Goal: Task Accomplishment & Management: Manage account settings

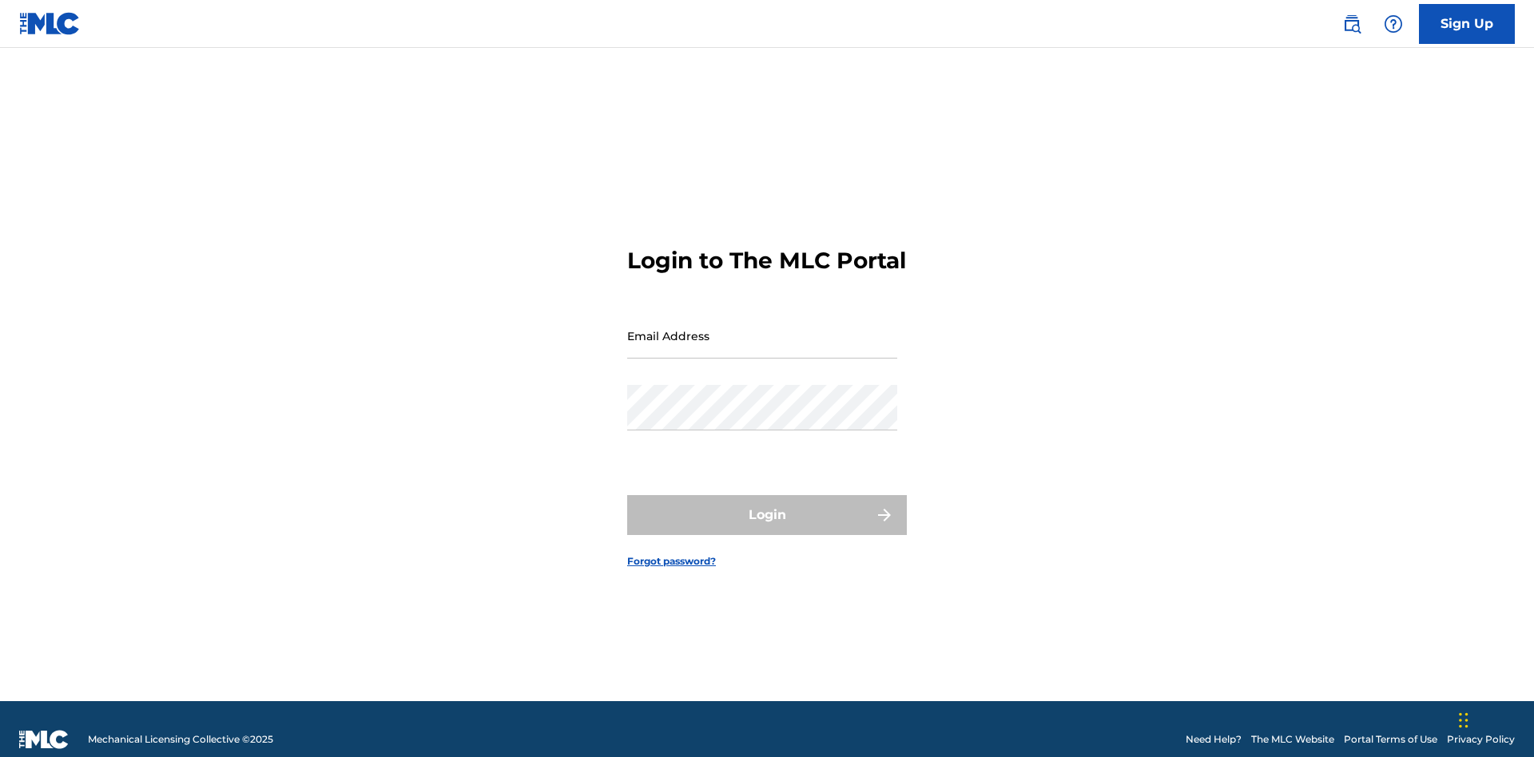
scroll to position [21, 0]
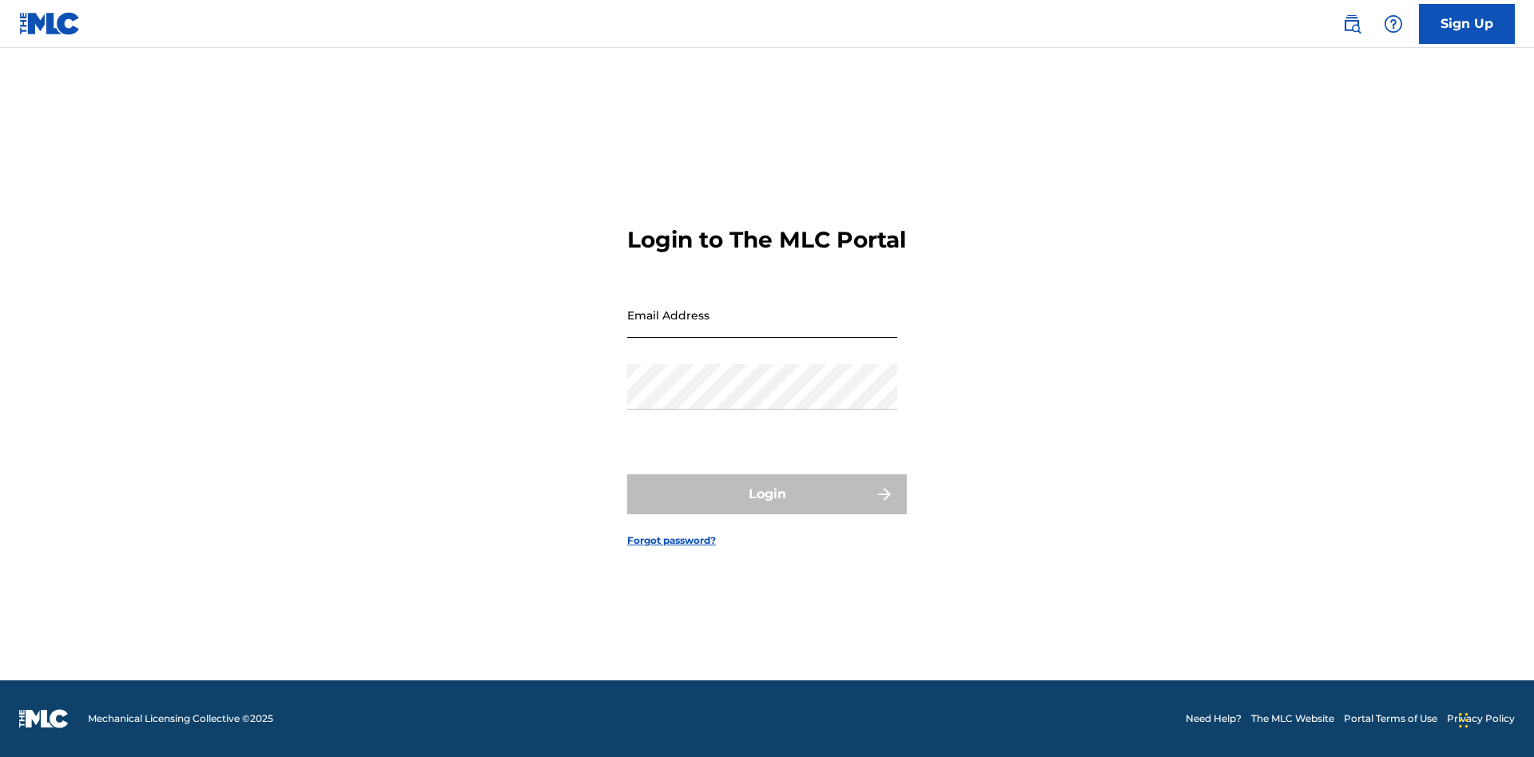
click at [762, 328] on input "Email Address" at bounding box center [762, 315] width 270 height 46
type input "XenaSongwriter@gmail.com"
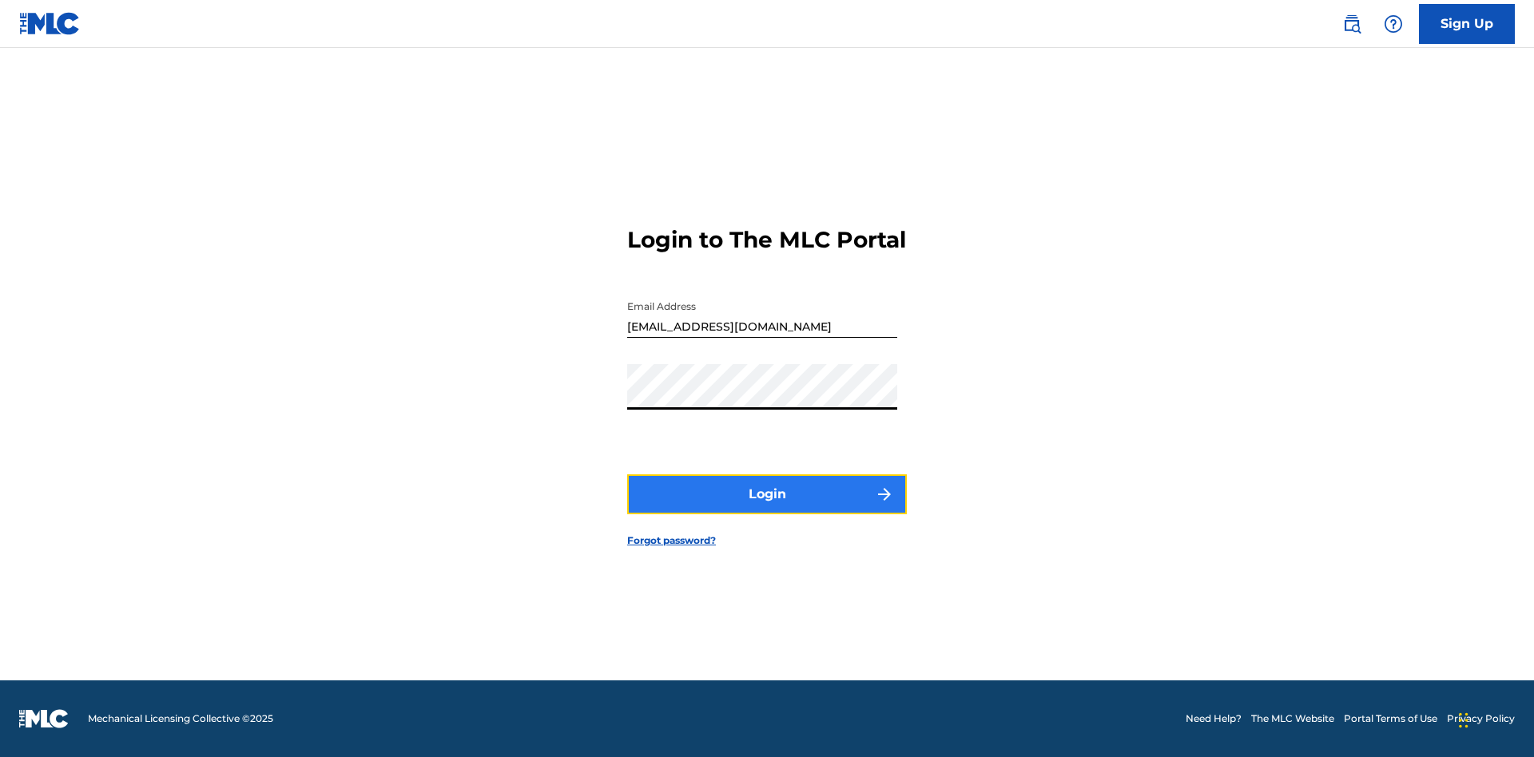
click at [767, 508] on button "Login" at bounding box center [767, 495] width 280 height 40
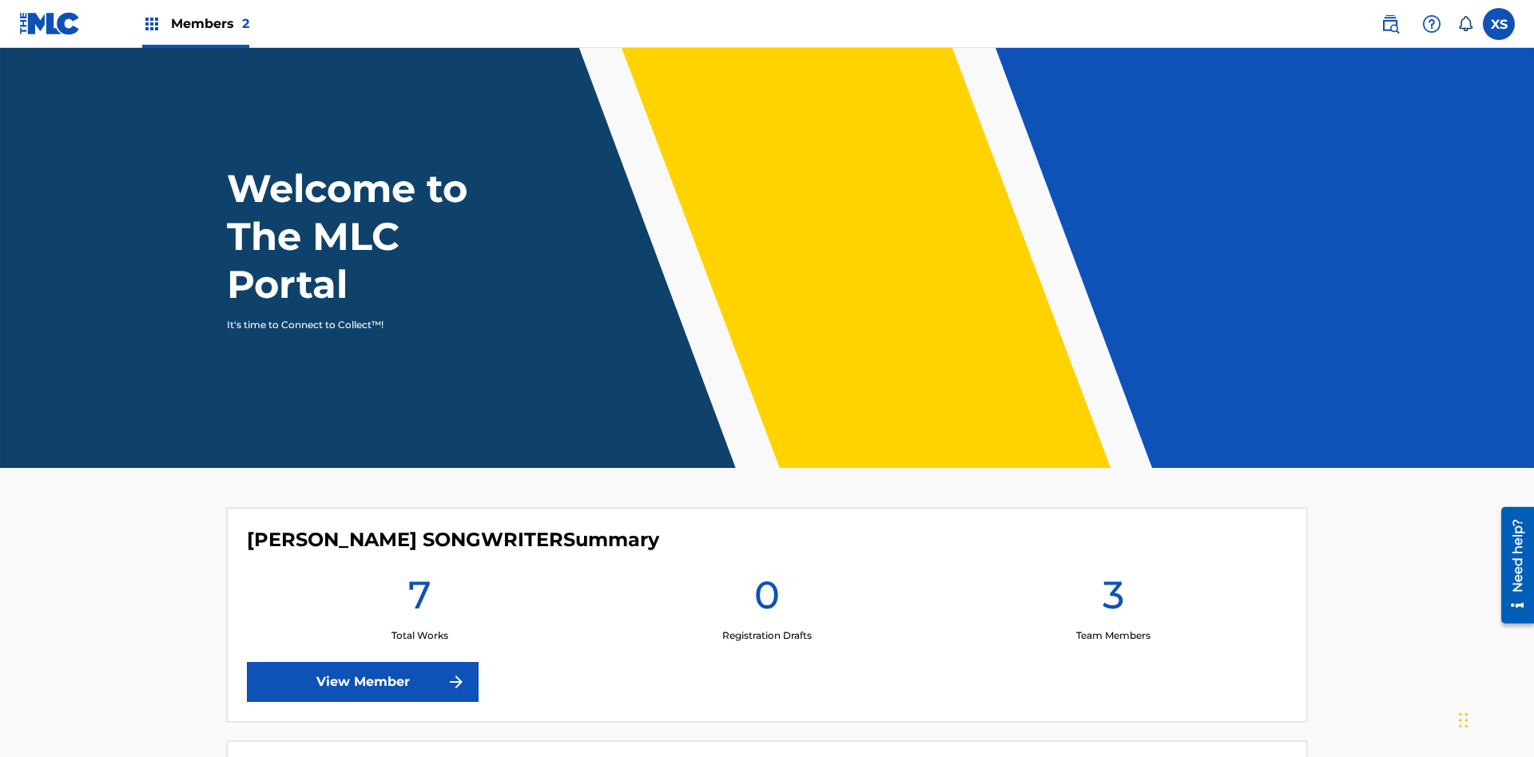
click at [195, 23] on span "Members 2" at bounding box center [210, 23] width 78 height 18
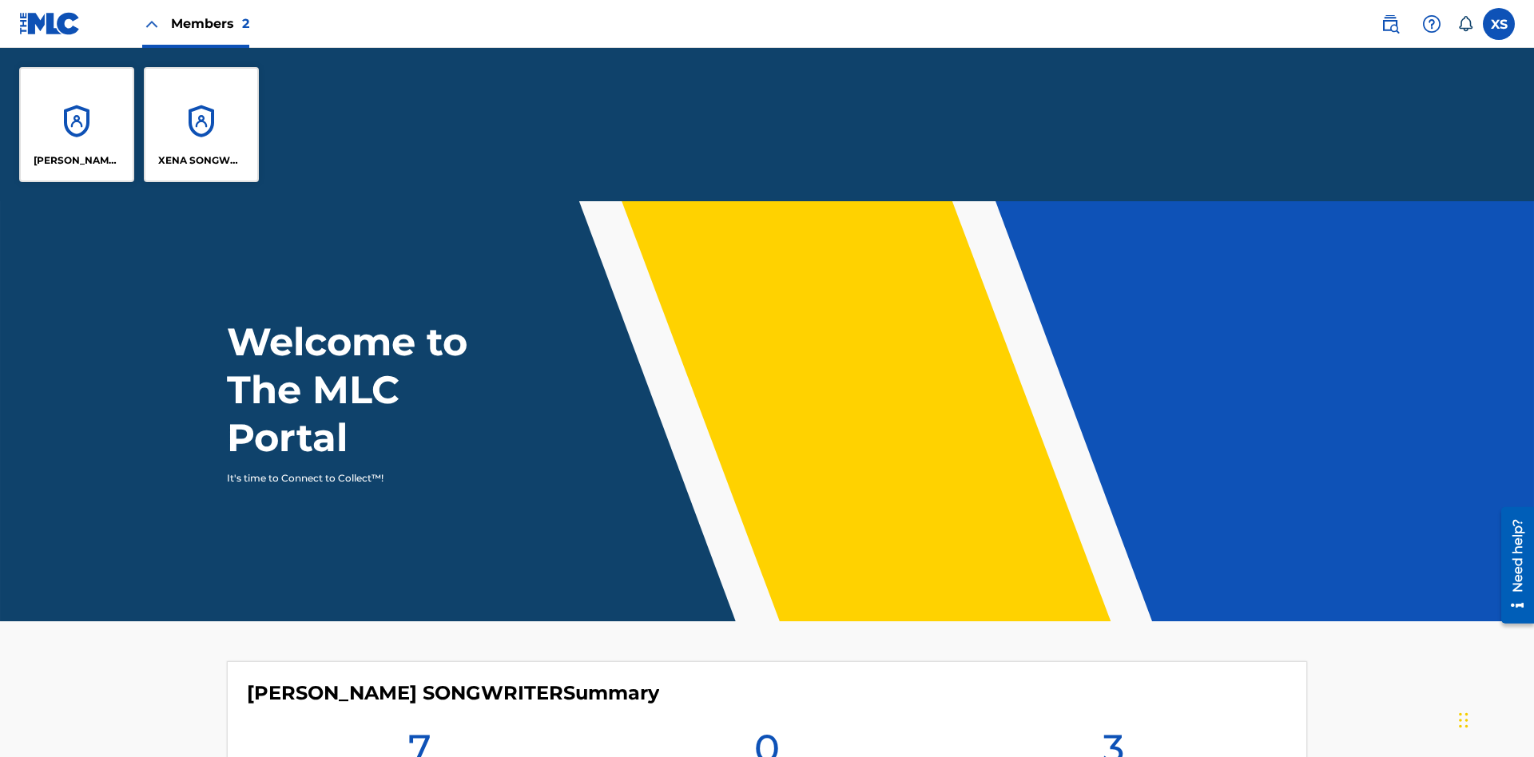
scroll to position [58, 0]
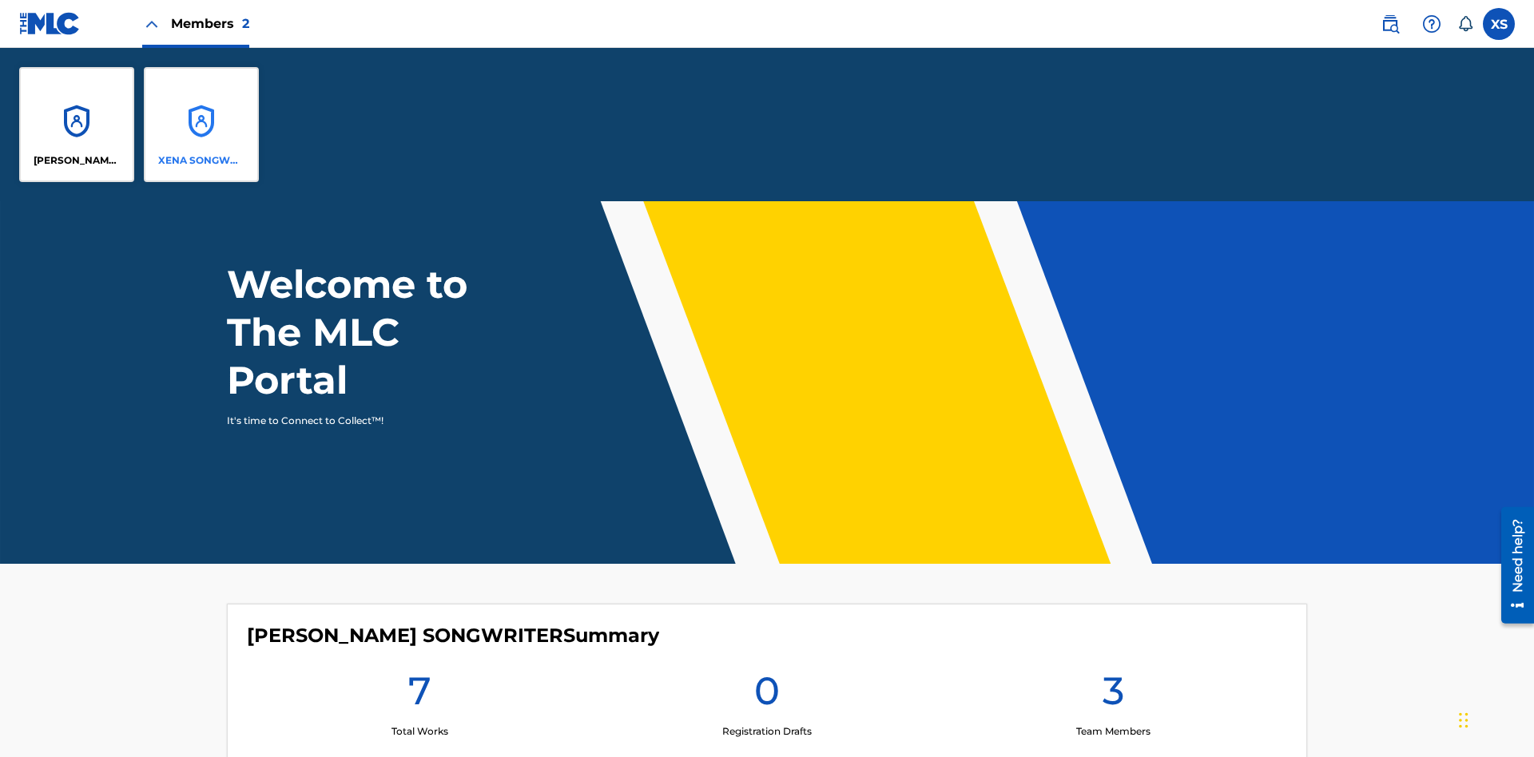
click at [201, 161] on p "XENA SONGWRITER" at bounding box center [201, 160] width 87 height 14
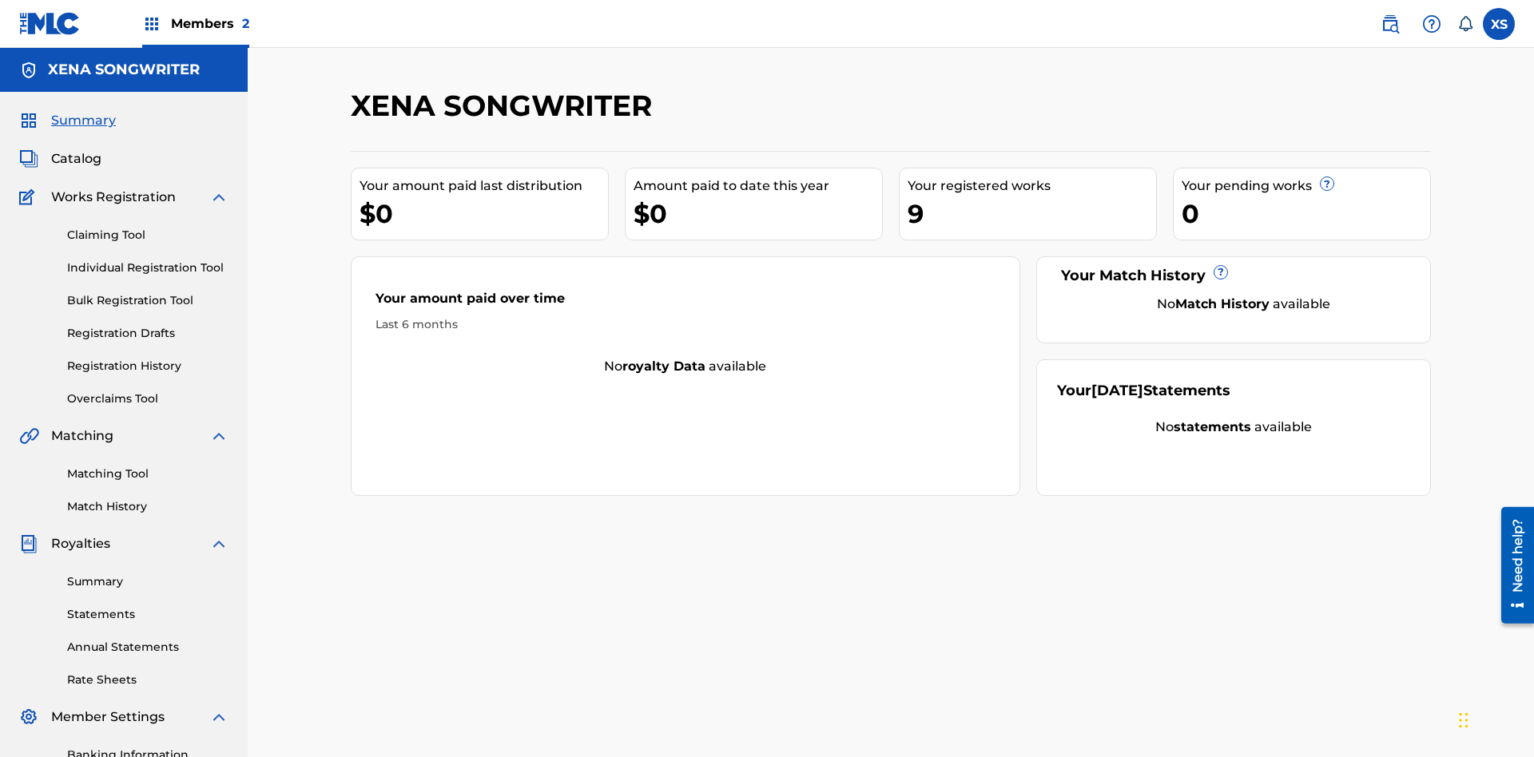
scroll to position [54, 0]
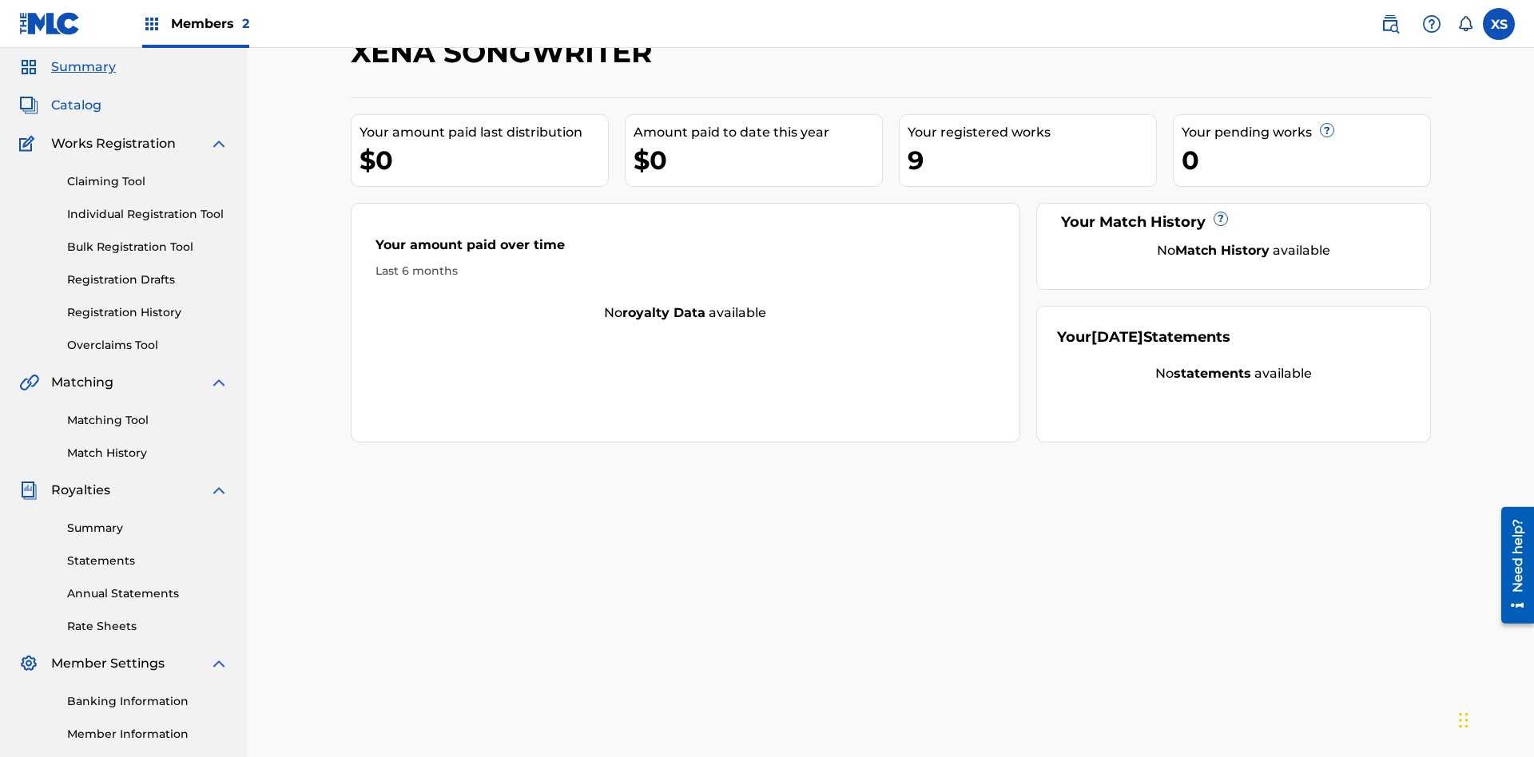
click at [76, 105] on span "Catalog" at bounding box center [76, 105] width 50 height 19
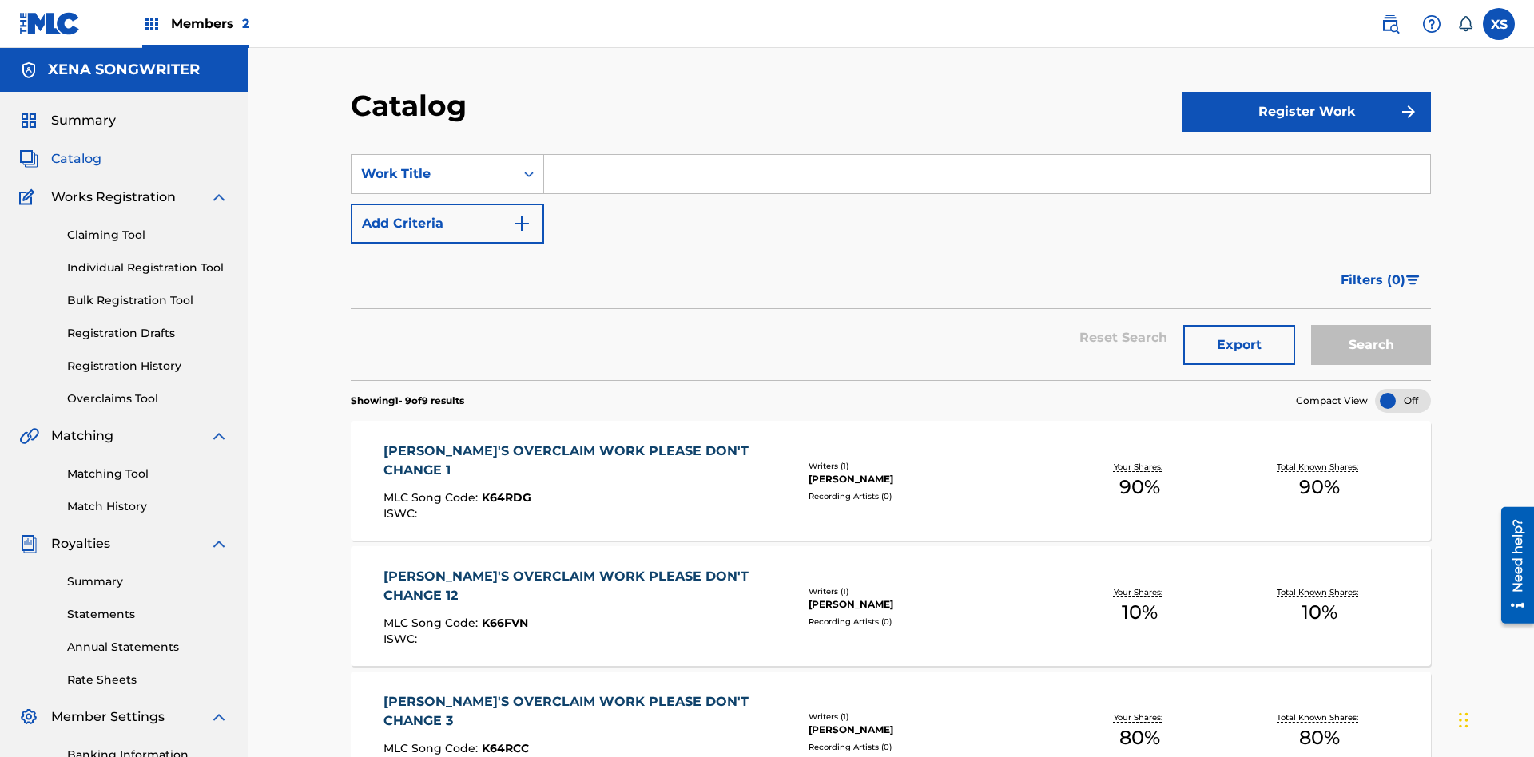
scroll to position [325, 0]
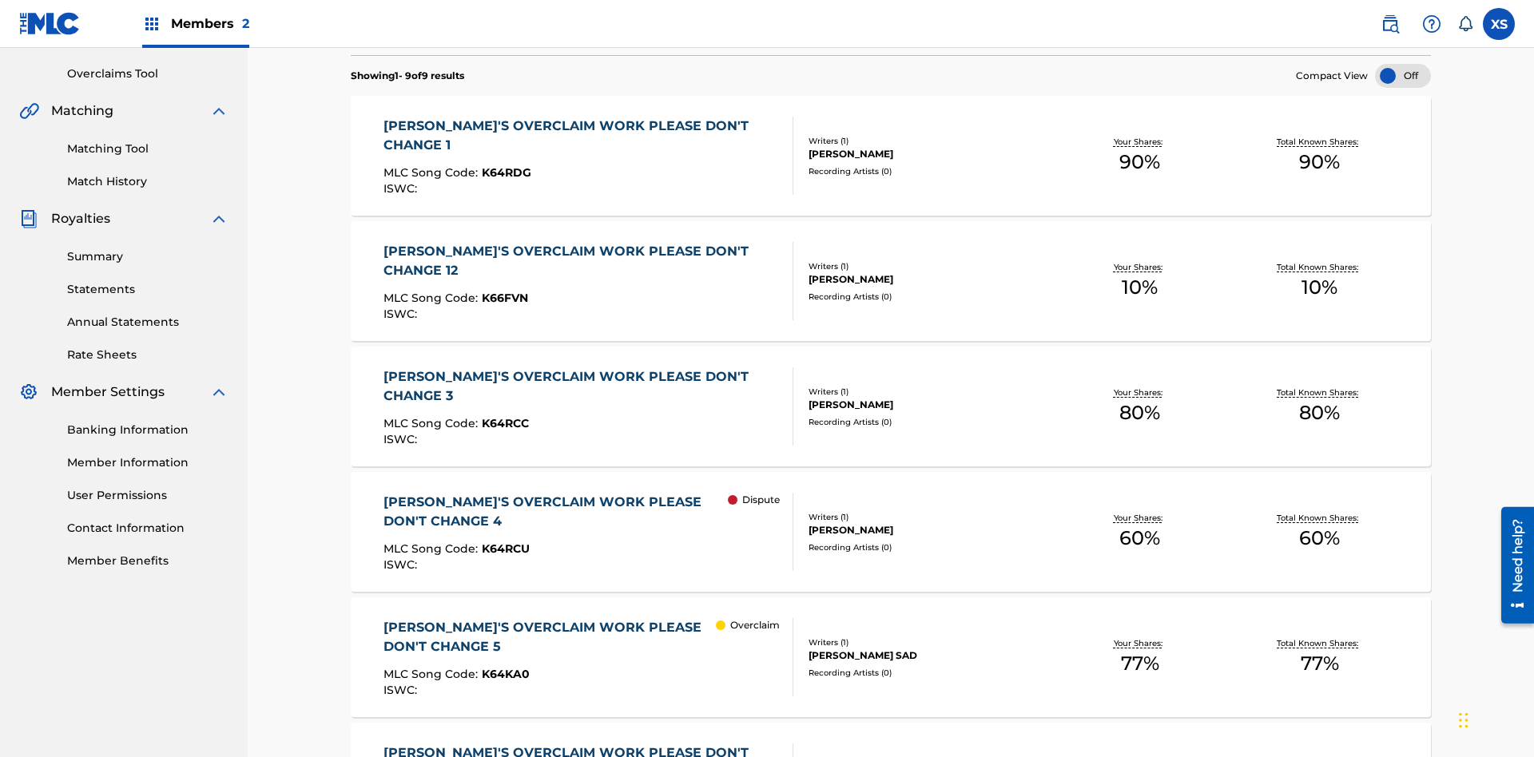
click at [891, 156] on div "DYLAN TANNER HINK" at bounding box center [929, 154] width 241 height 14
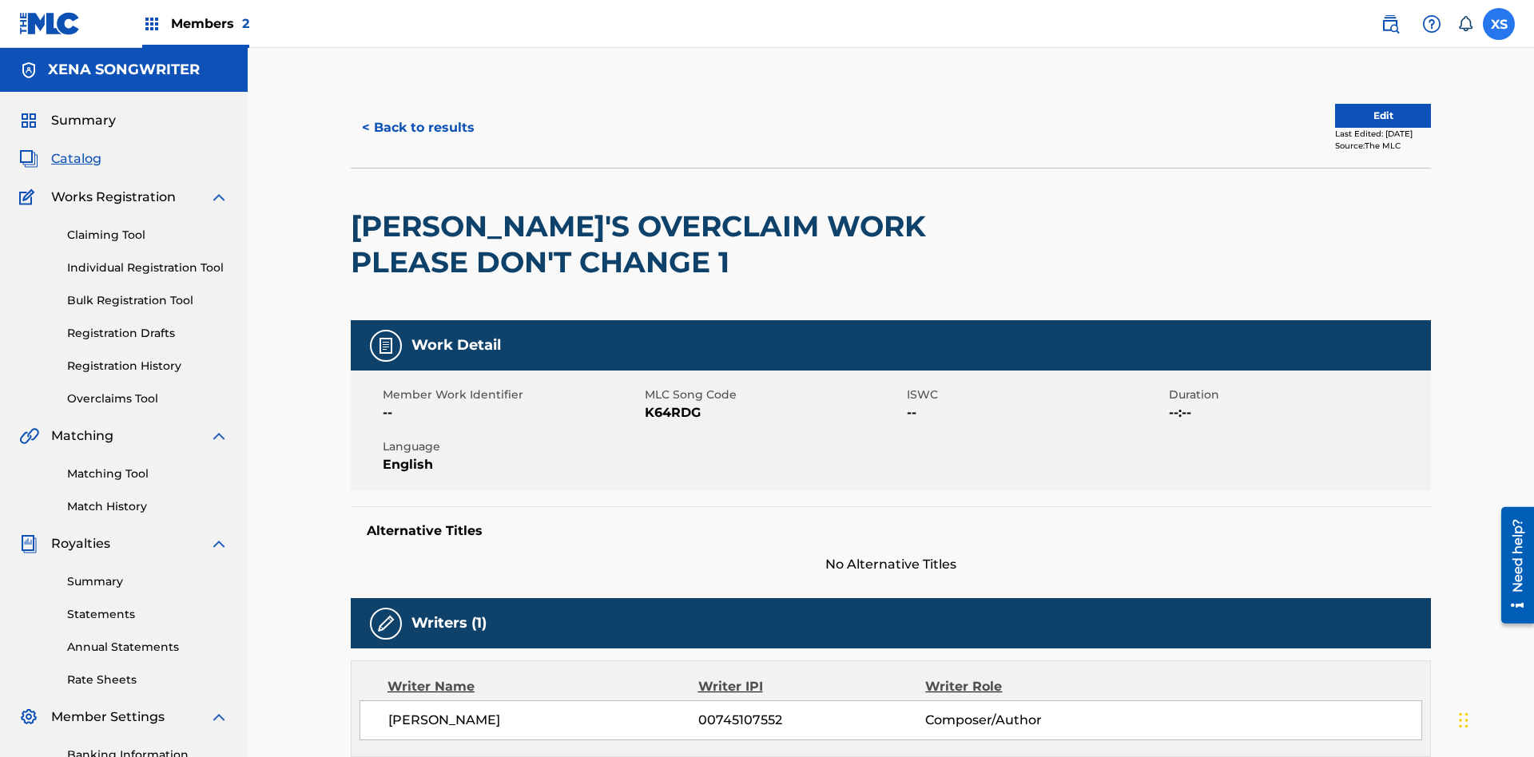
click at [1499, 23] on label at bounding box center [1499, 24] width 32 height 32
click at [1499, 24] on input "XS Xena Songwriter xenasongwriter@gmail.com Notification Preferences Profile Lo…" at bounding box center [1499, 24] width 0 height 0
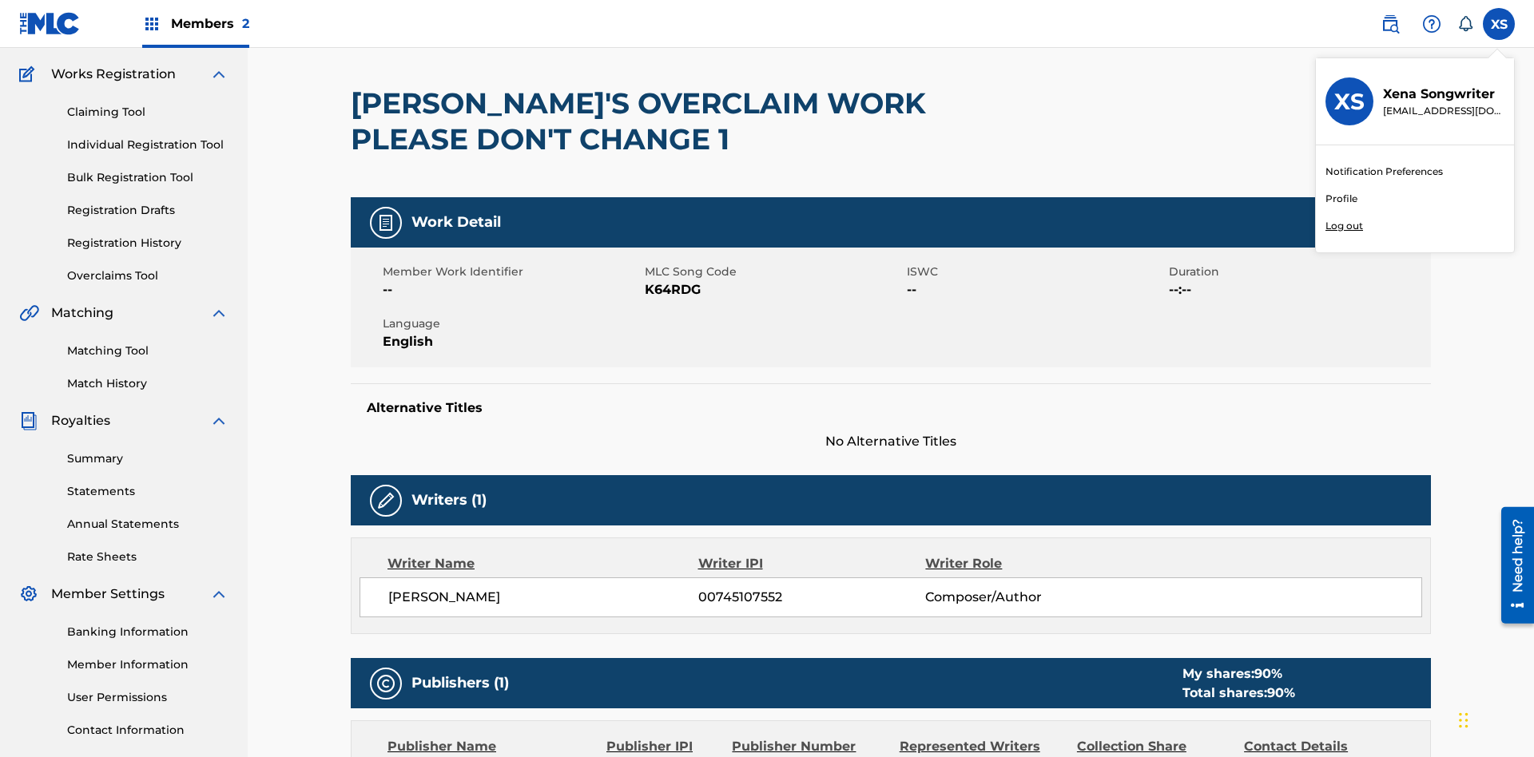
click at [1344, 226] on p "Log out" at bounding box center [1344, 226] width 38 height 14
click at [1499, 24] on input "XS Xena Songwriter xenasongwriter@gmail.com Notification Preferences Profile Lo…" at bounding box center [1499, 24] width 0 height 0
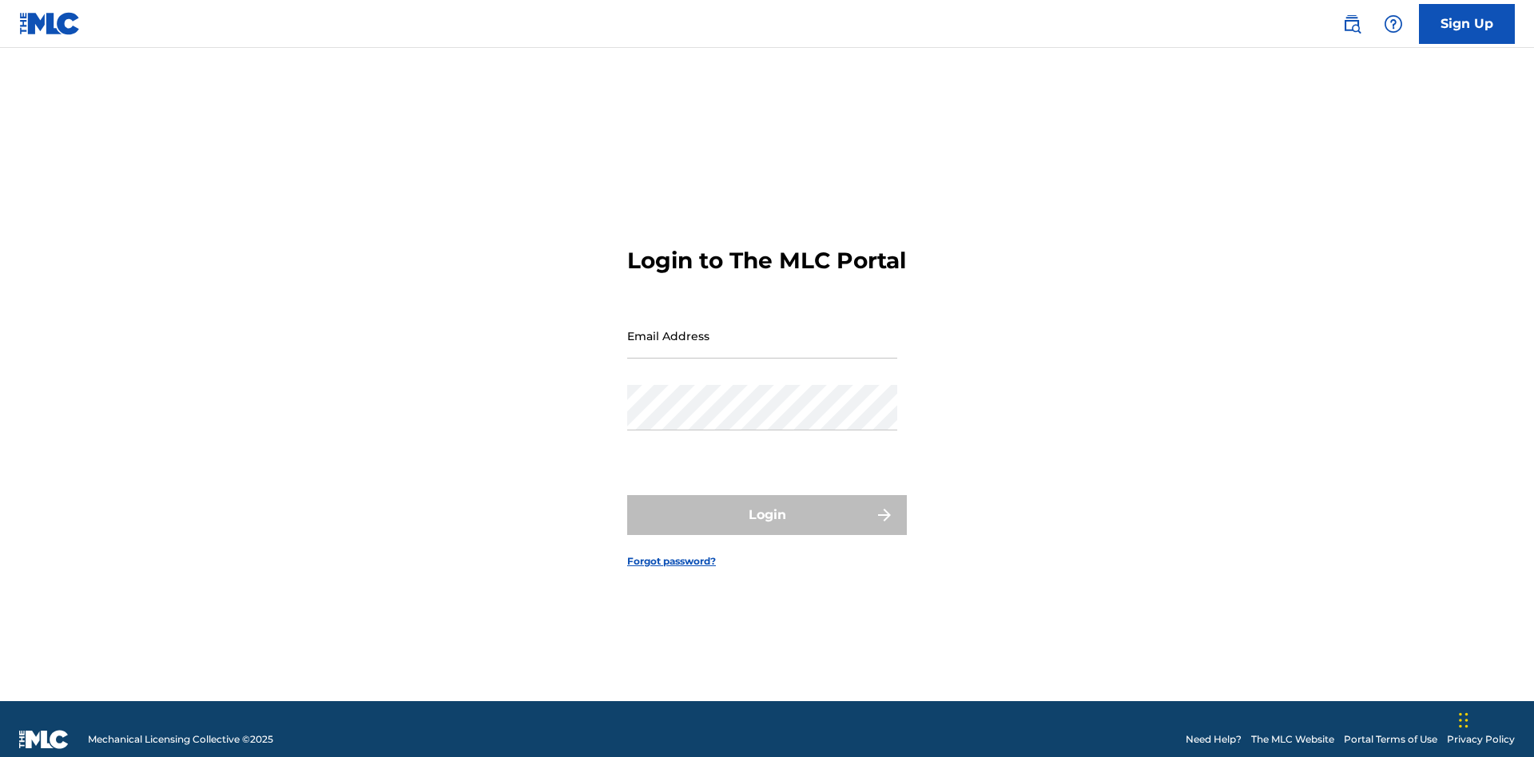
scroll to position [21, 0]
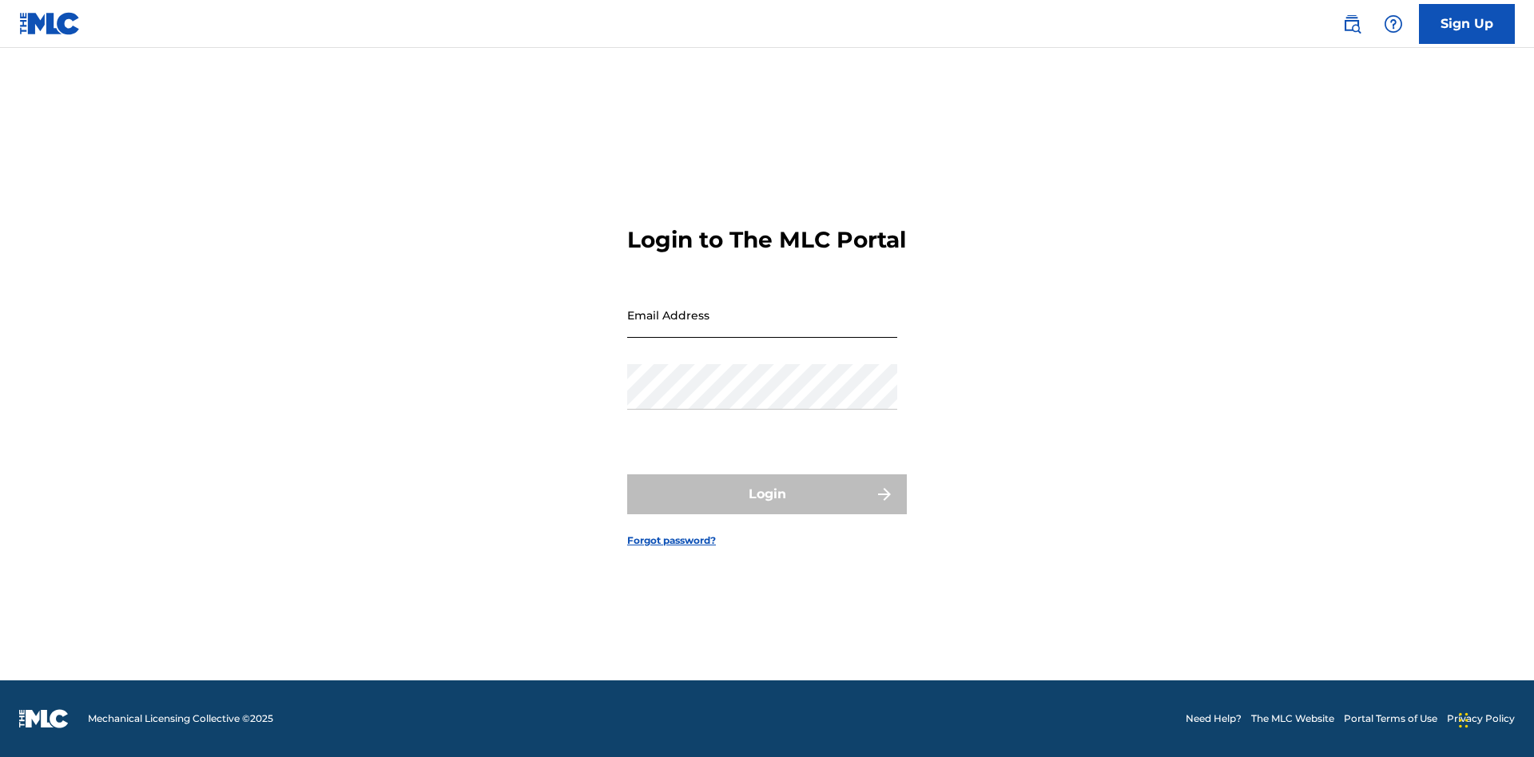
click at [762, 328] on input "Email Address" at bounding box center [762, 315] width 270 height 46
type input "CleoSongwriter@gmail.com"
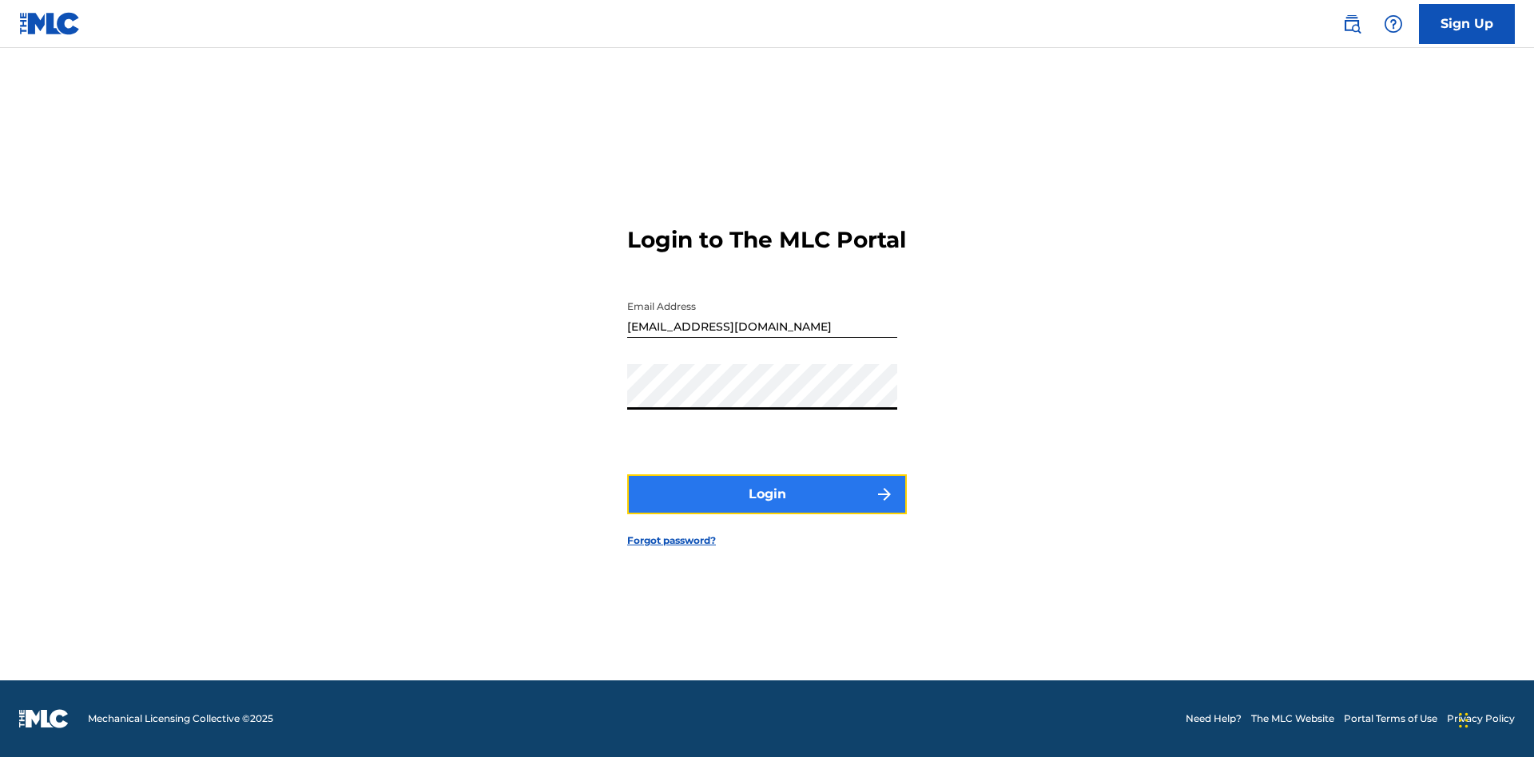
click at [767, 508] on button "Login" at bounding box center [767, 495] width 280 height 40
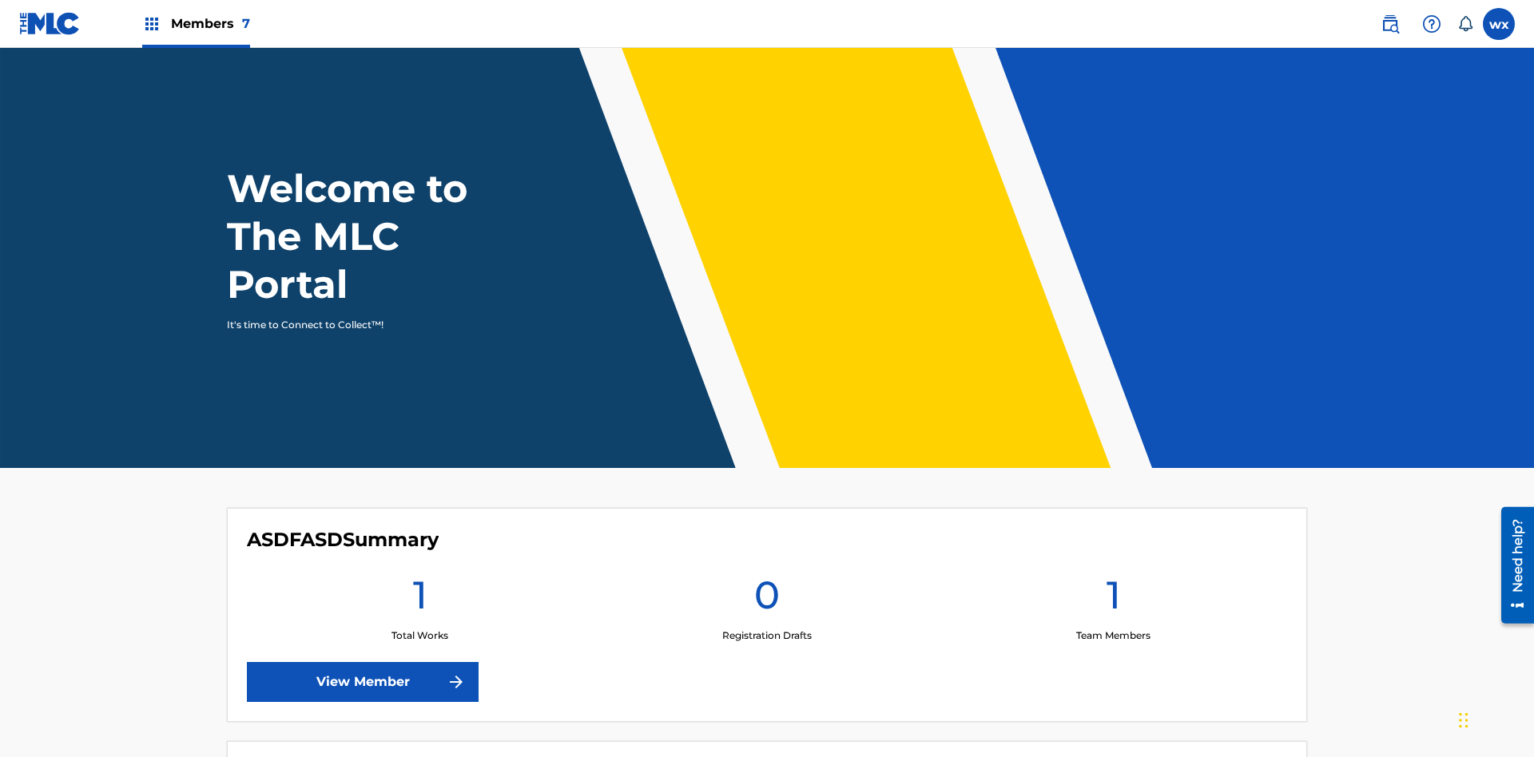
scroll to position [69, 0]
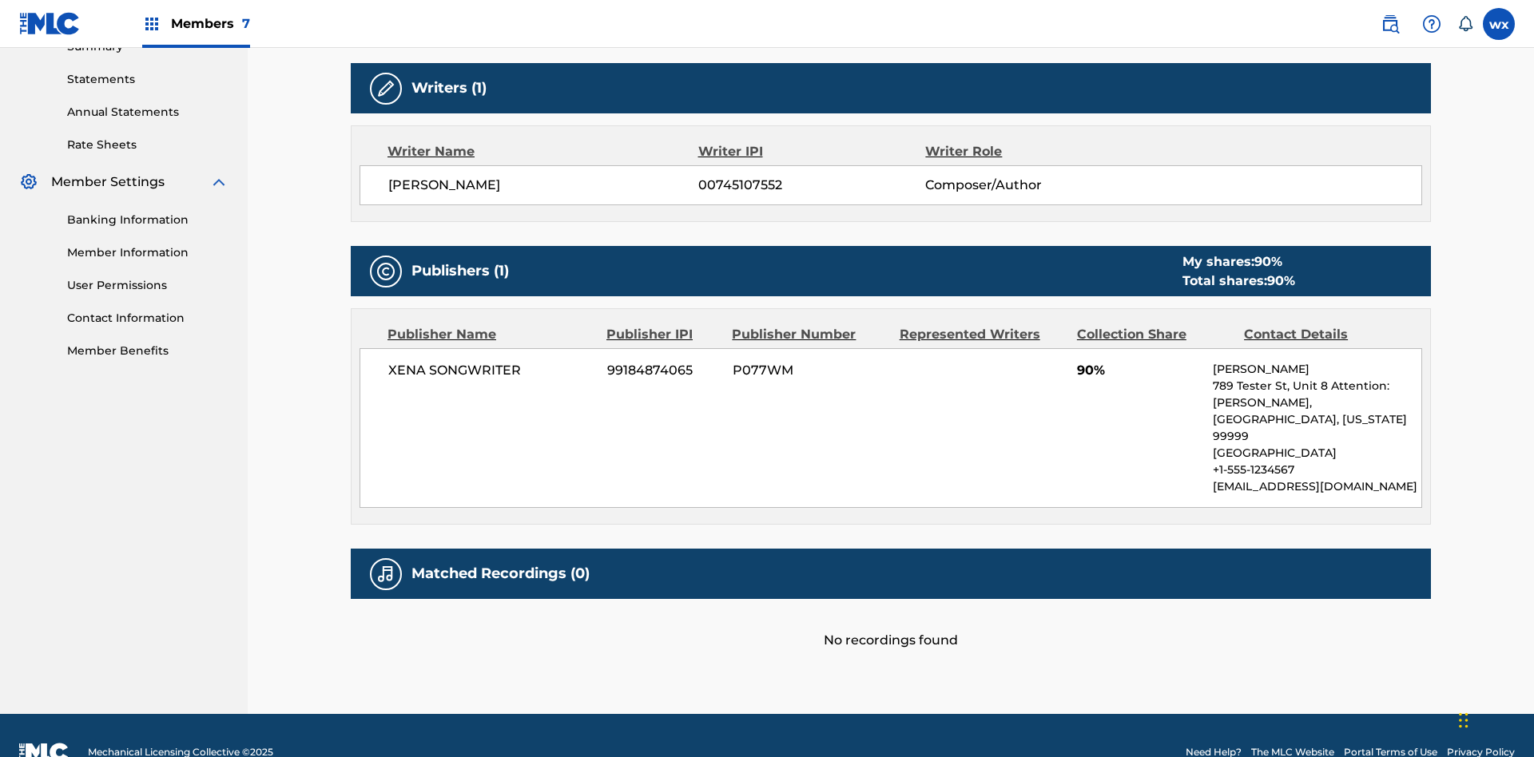
scroll to position [447, 0]
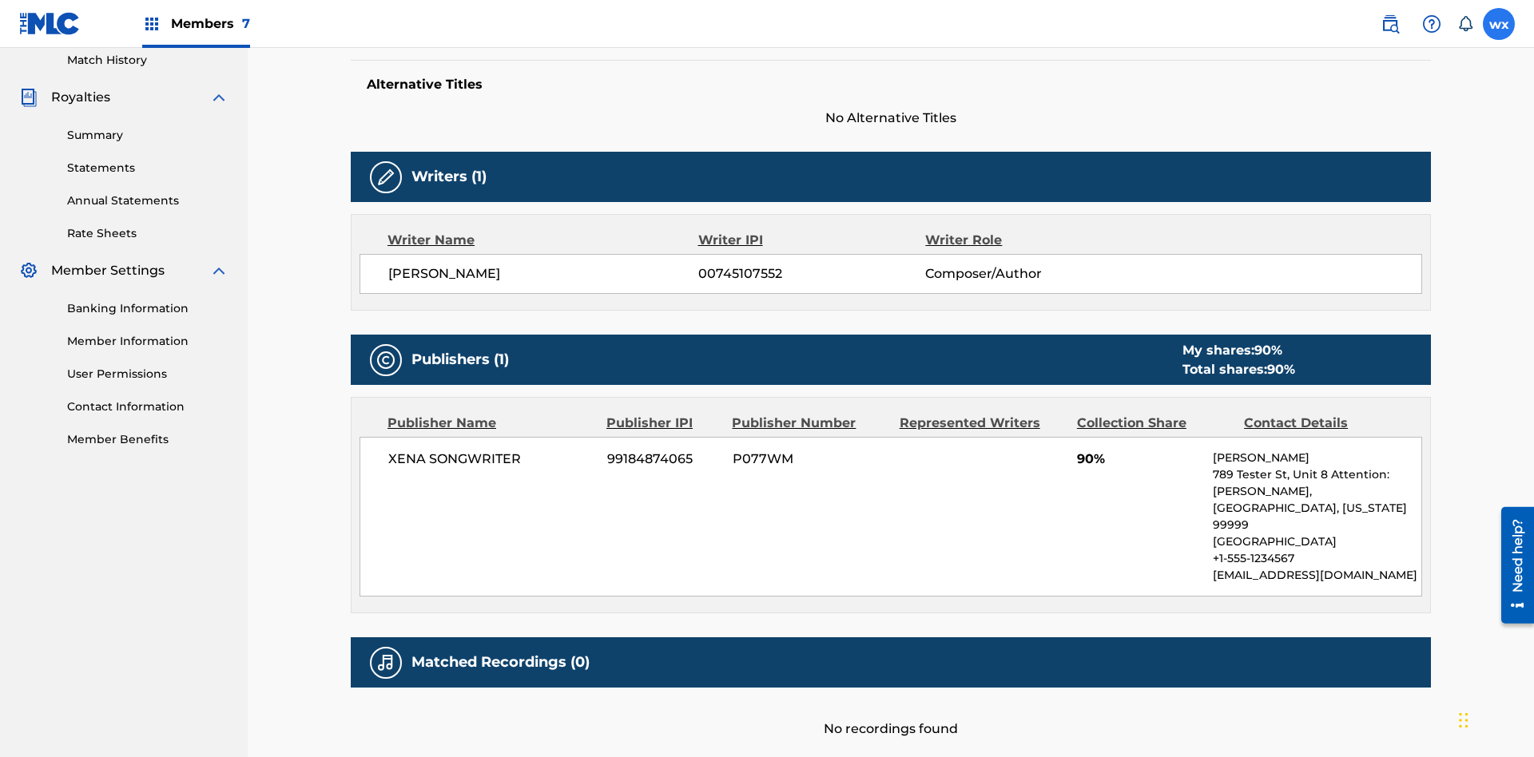
click at [1499, 23] on label at bounding box center [1499, 24] width 32 height 32
click at [1499, 24] on input "wx wBl8K6Ttk9 xynuUH0244 cleosongwriter@gmail.com Notification Preferences Prof…" at bounding box center [1499, 24] width 0 height 0
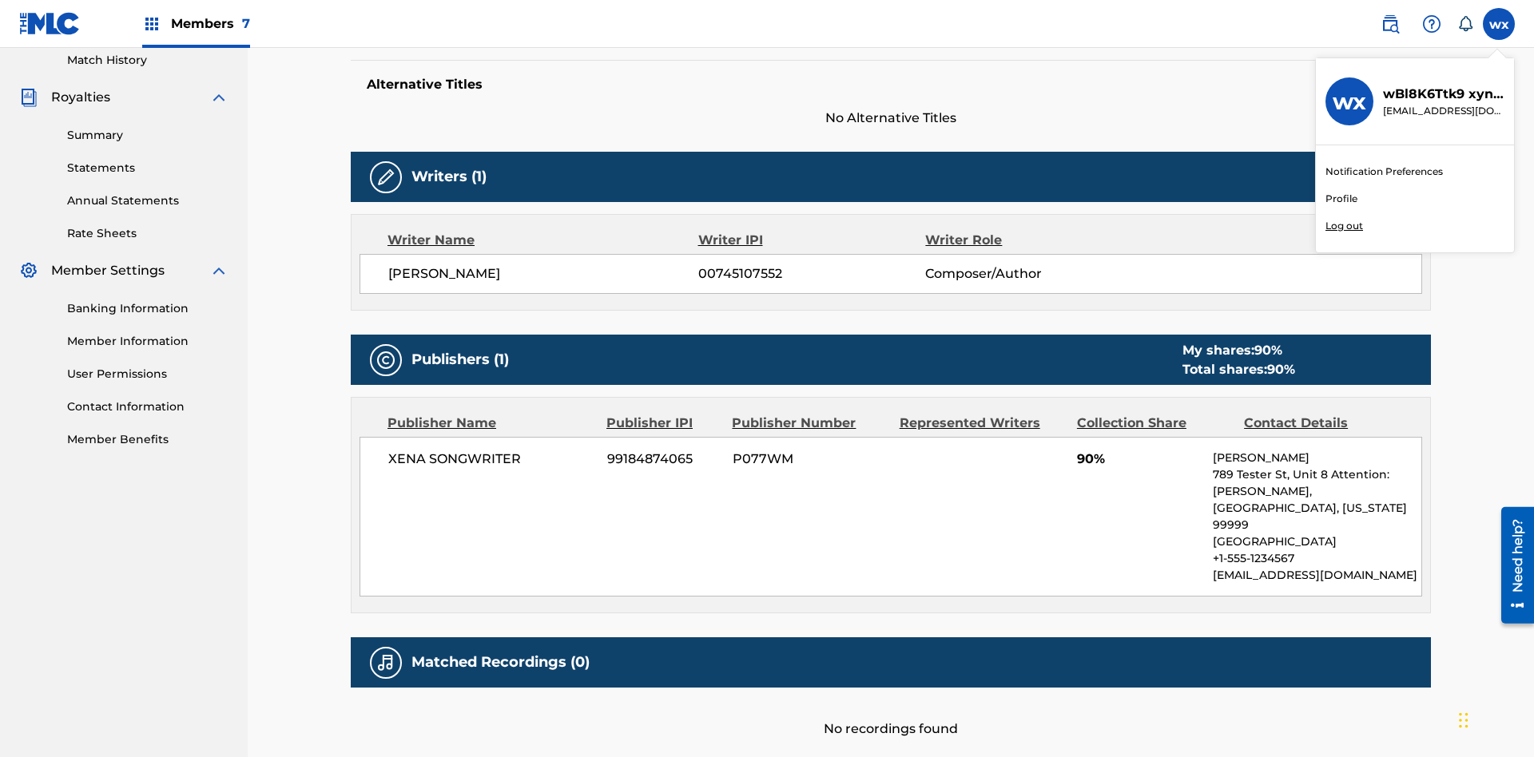
scroll to position [535, 0]
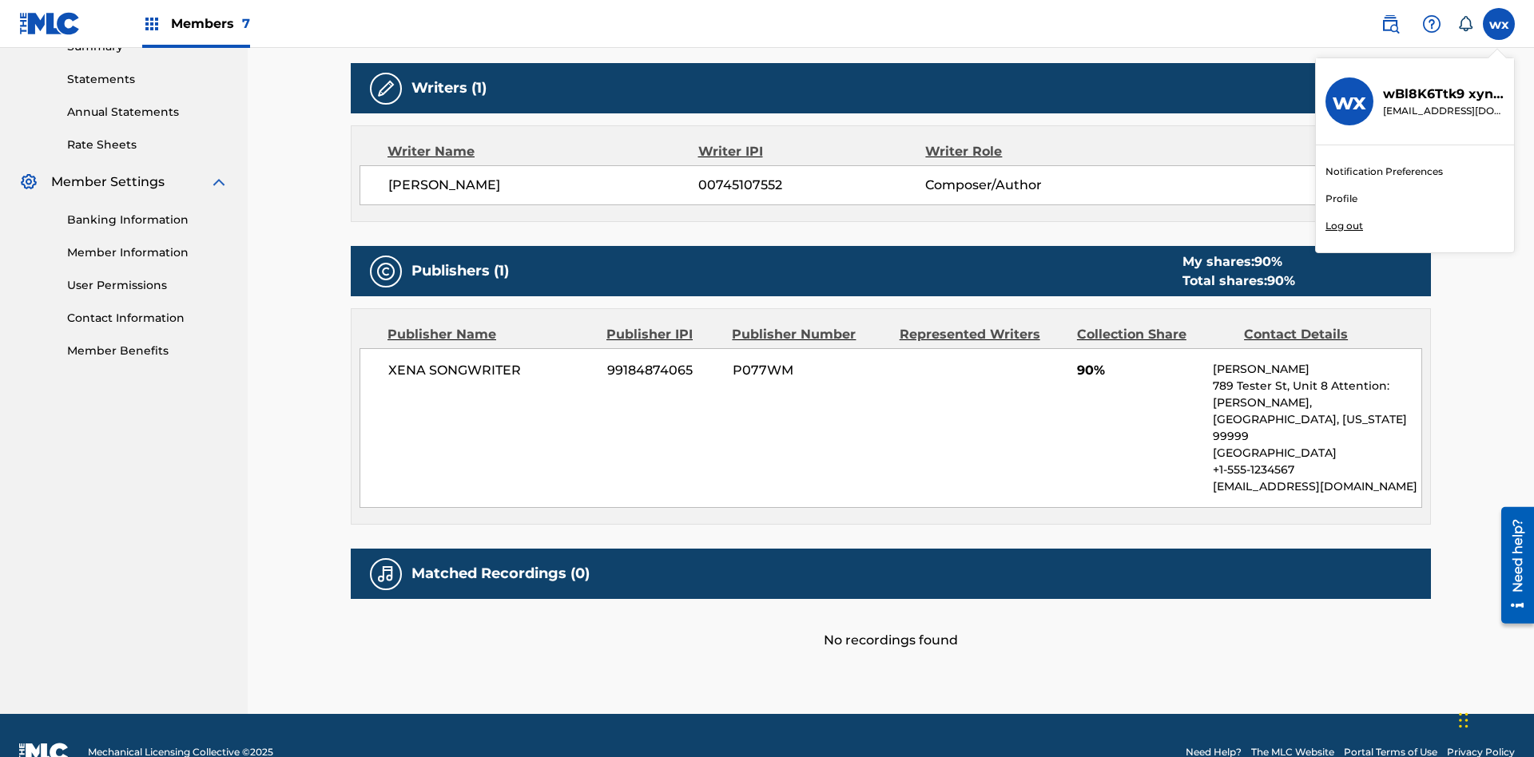
click at [1344, 226] on p "Log out" at bounding box center [1344, 226] width 38 height 14
click at [1499, 24] on input "wx wBl8K6Ttk9 xynuUH0244 cleosongwriter@gmail.com Notification Preferences Prof…" at bounding box center [1499, 24] width 0 height 0
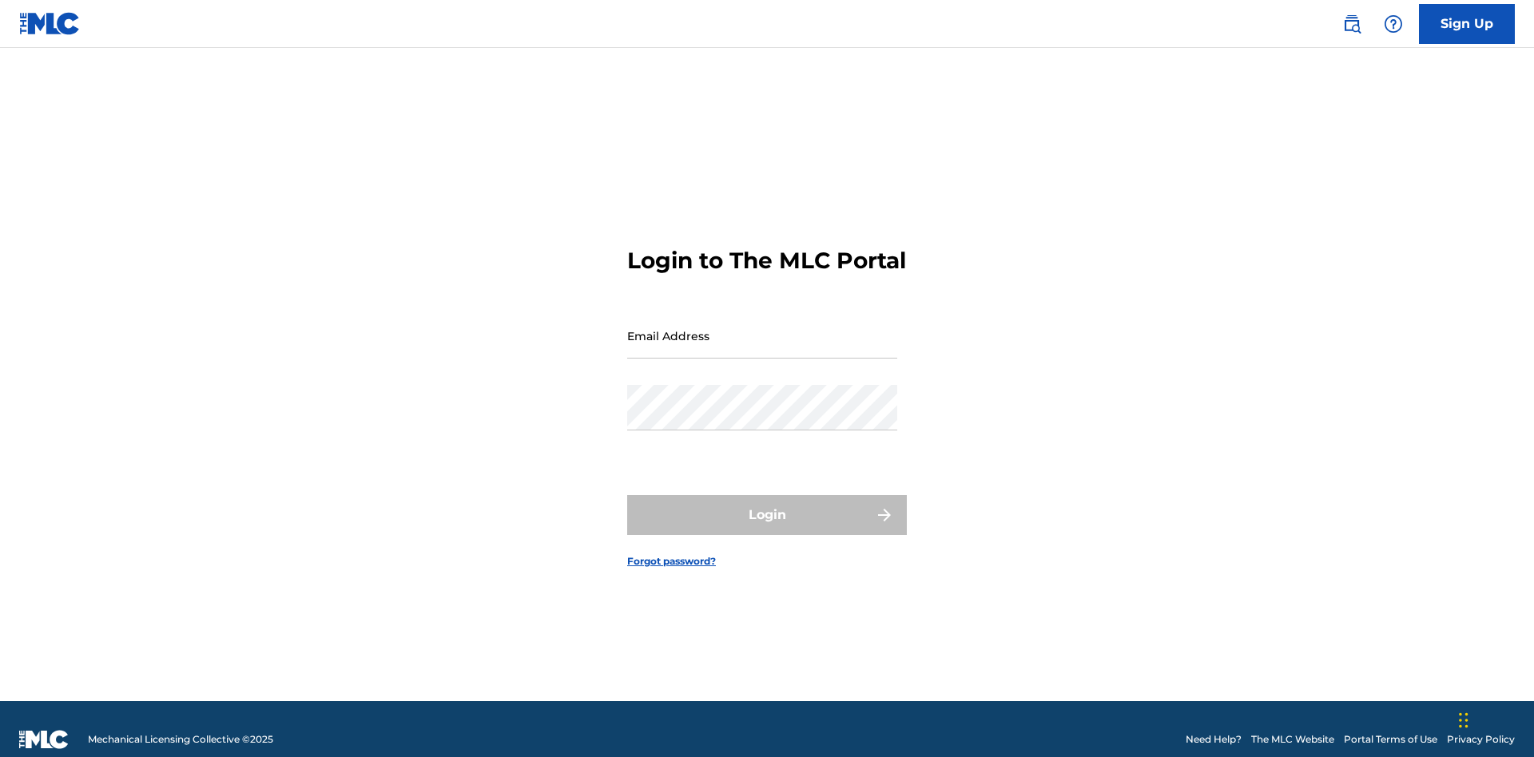
scroll to position [21, 0]
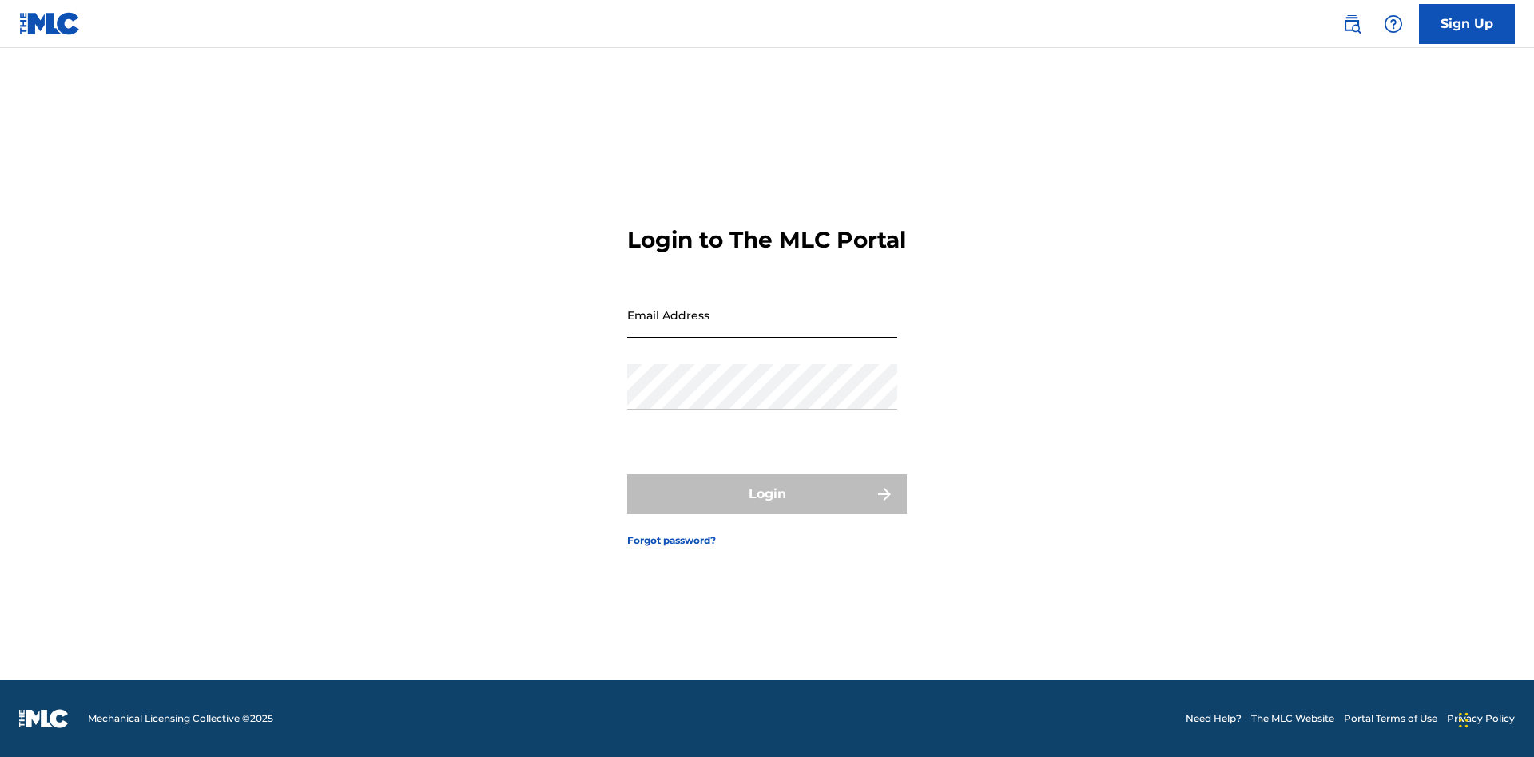
click at [762, 328] on input "Email Address" at bounding box center [762, 315] width 270 height 46
type input "Dutchess.McTesterson@gmail.com"
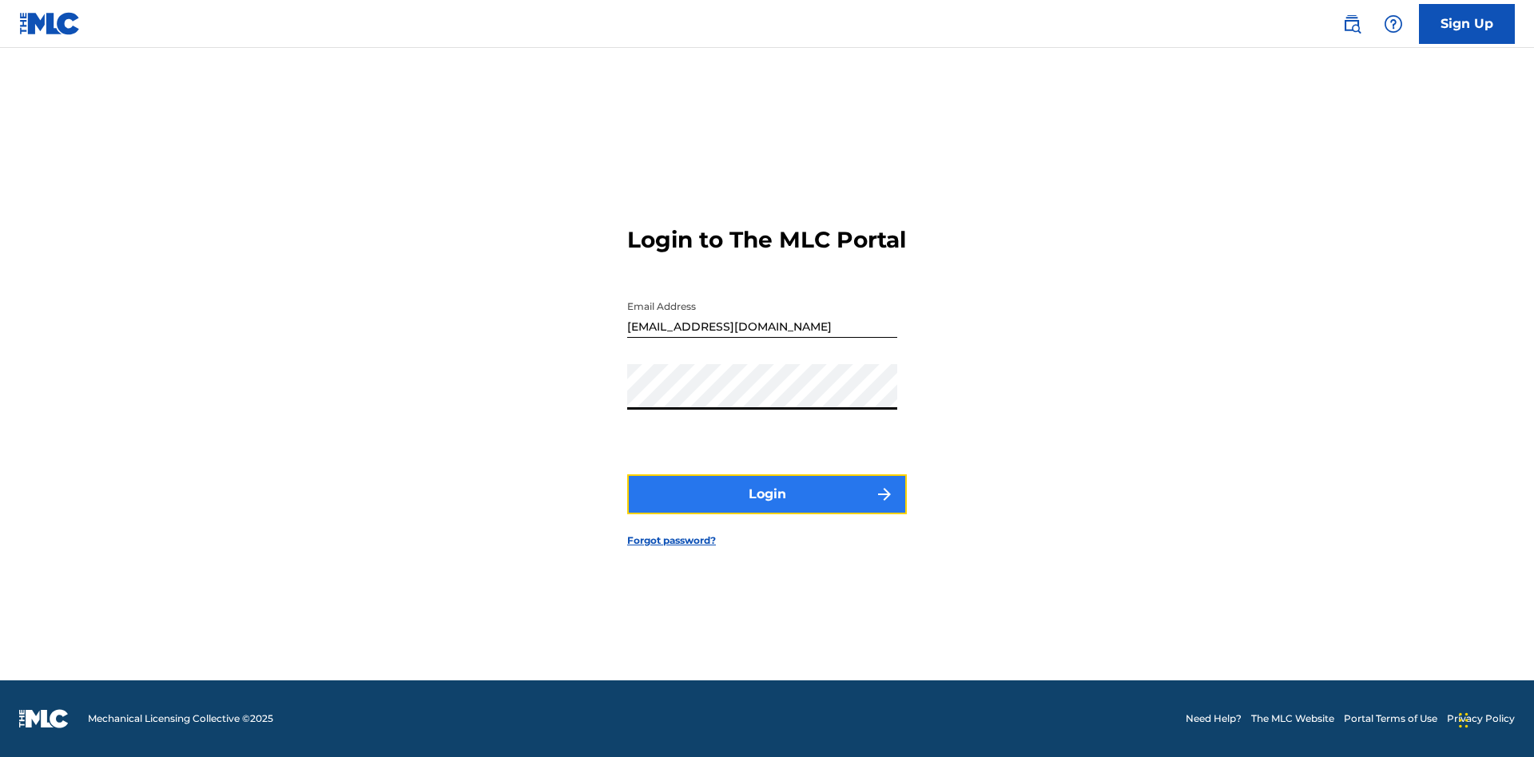
click at [767, 508] on button "Login" at bounding box center [767, 495] width 280 height 40
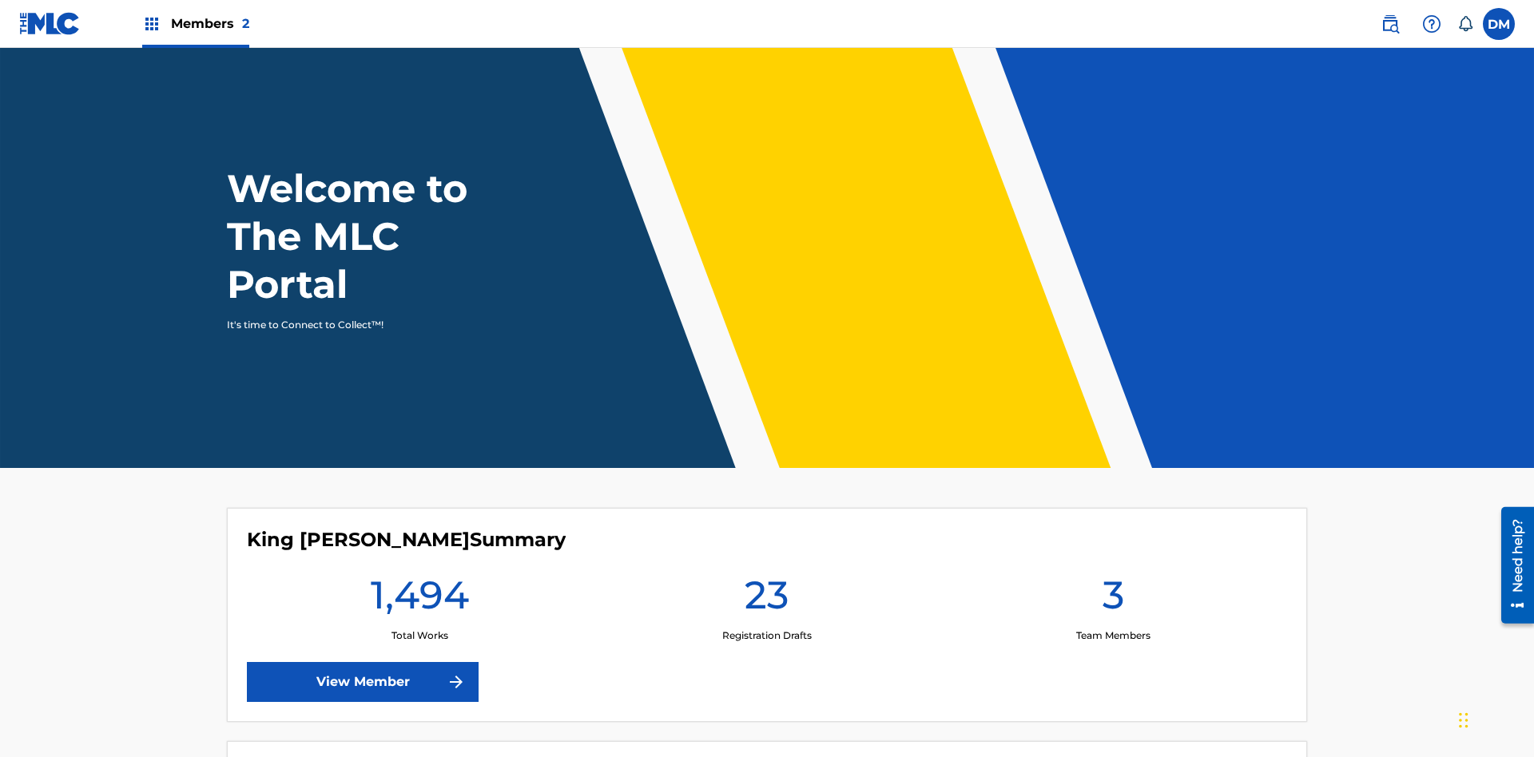
scroll to position [69, 0]
